Goal: Information Seeking & Learning: Learn about a topic

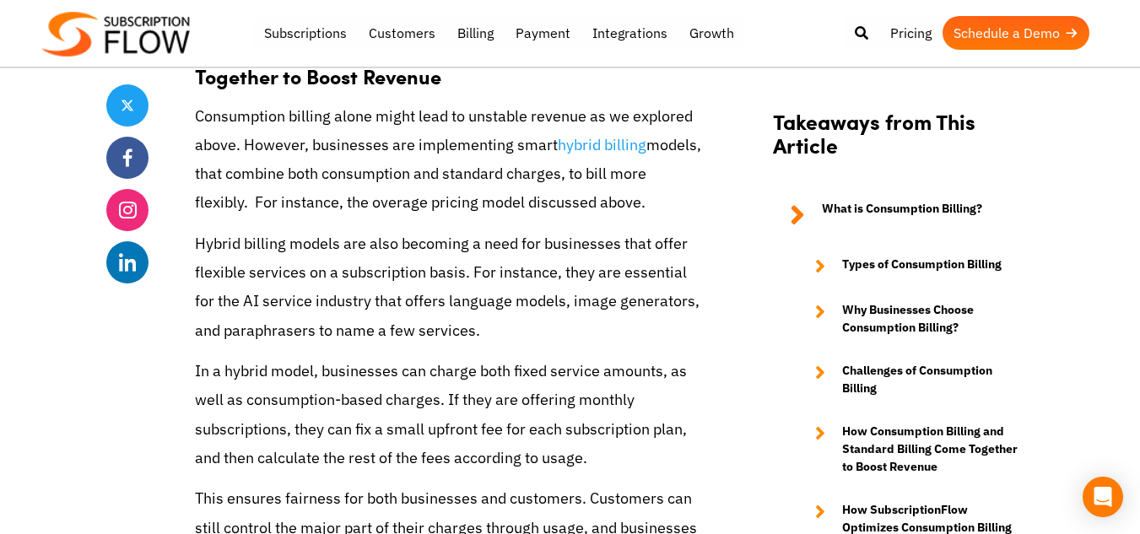
scroll to position [7531, 0]
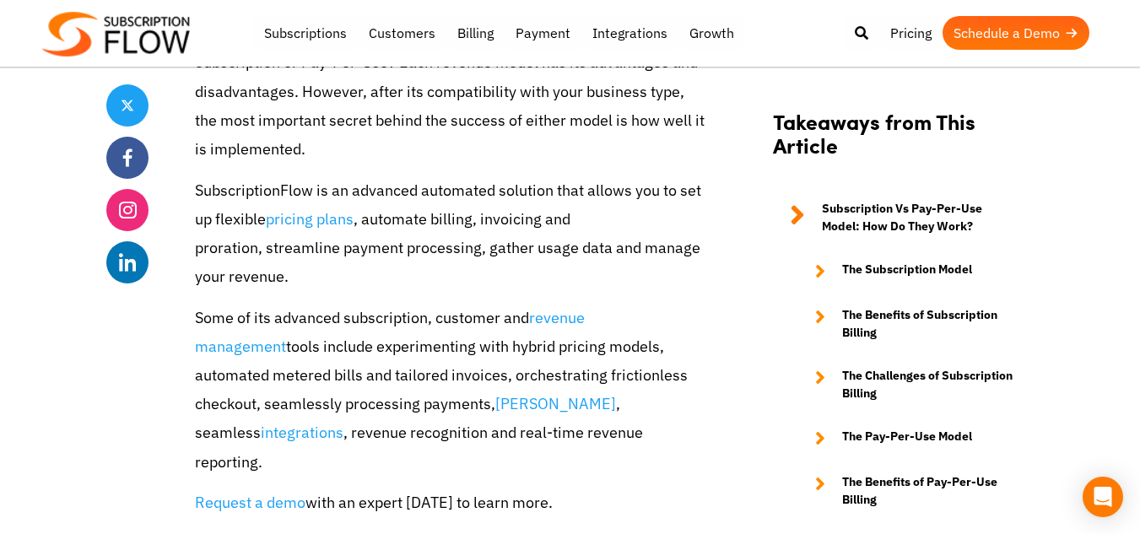
scroll to position [7606, 0]
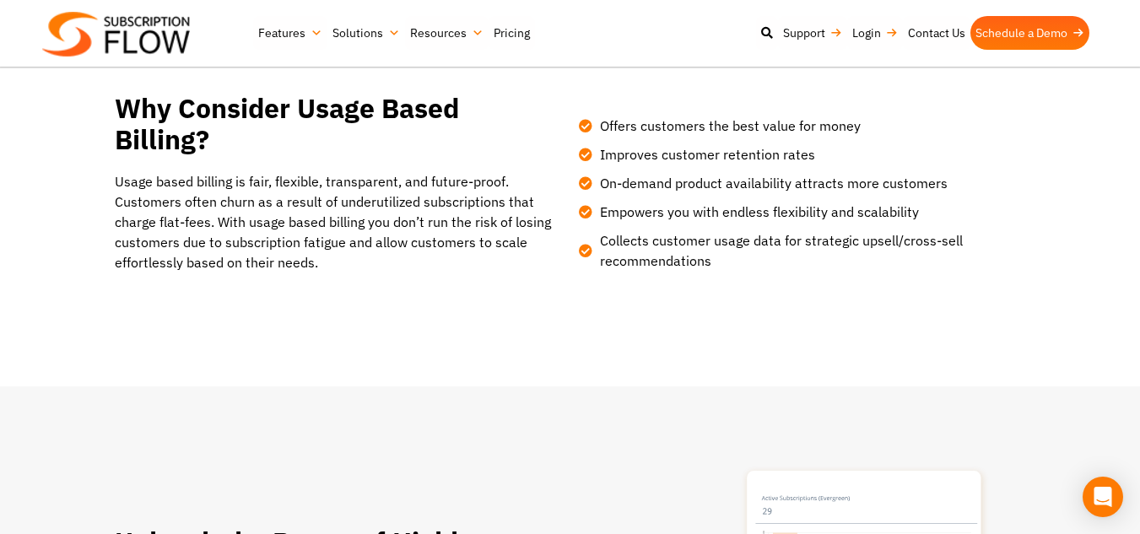
scroll to position [956, 0]
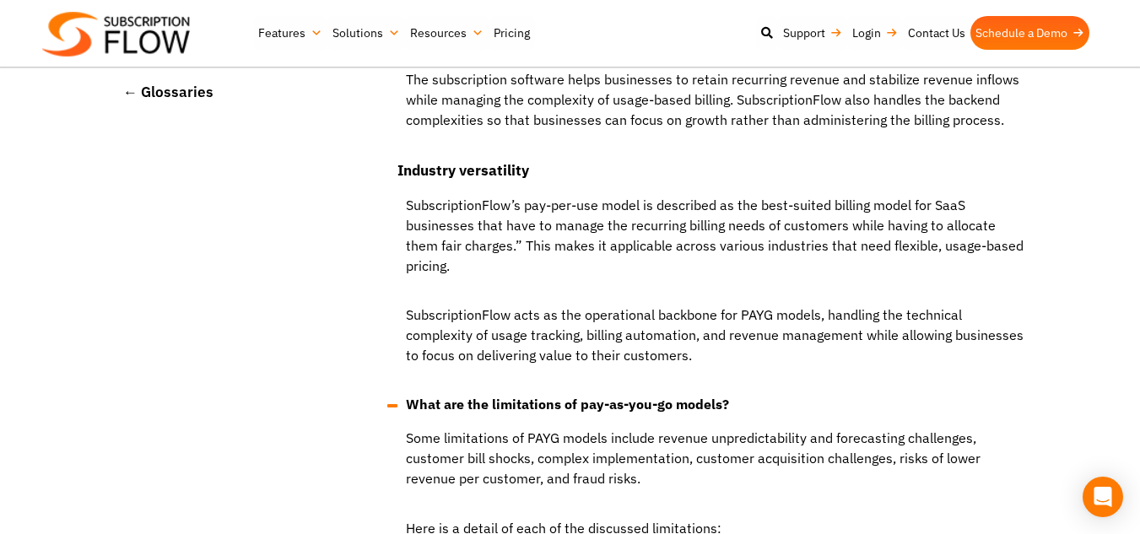
scroll to position [5505, 0]
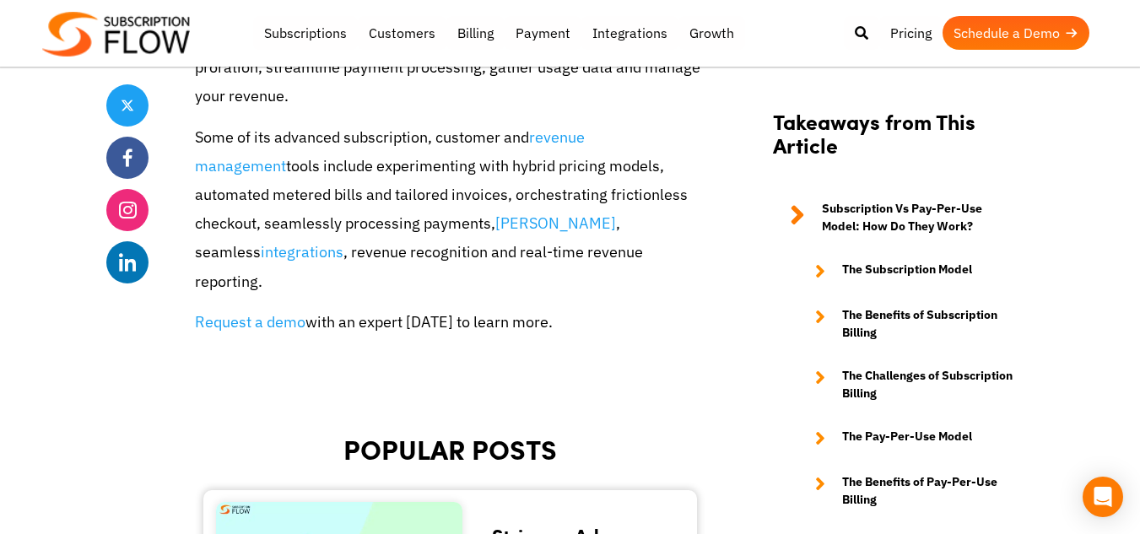
scroll to position [7787, 0]
